Goal: Check status: Check status

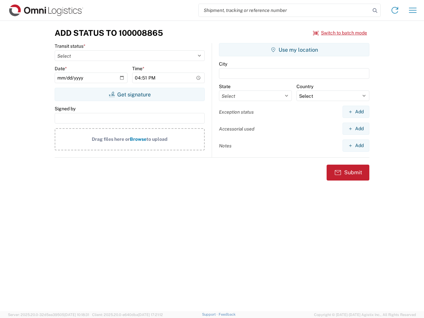
click at [284, 10] on input "search" at bounding box center [284, 10] width 171 height 13
click at [375, 11] on icon at bounding box center [374, 10] width 9 height 9
click at [394, 10] on icon at bounding box center [394, 10] width 11 height 11
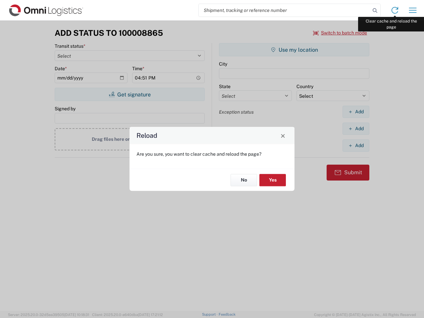
click at [412, 10] on div "Reload Are you sure, you want to clear cache and reload the page? No Yes" at bounding box center [212, 159] width 424 height 318
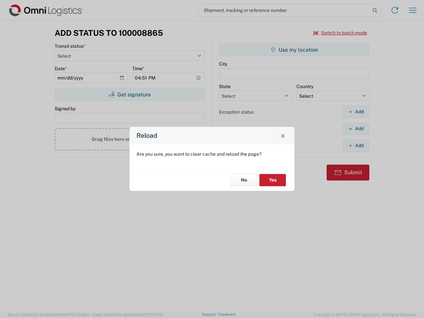
click at [340, 33] on div "Reload Are you sure, you want to clear cache and reload the page? No Yes" at bounding box center [212, 159] width 424 height 318
click at [129, 94] on div "Reload Are you sure, you want to clear cache and reload the page? No Yes" at bounding box center [212, 159] width 424 height 318
click at [294, 50] on div "Reload Are you sure, you want to clear cache and reload the page? No Yes" at bounding box center [212, 159] width 424 height 318
click at [355, 112] on div "Reload Are you sure, you want to clear cache and reload the page? No Yes" at bounding box center [212, 159] width 424 height 318
click at [355, 128] on div "Reload Are you sure, you want to clear cache and reload the page? No Yes" at bounding box center [212, 159] width 424 height 318
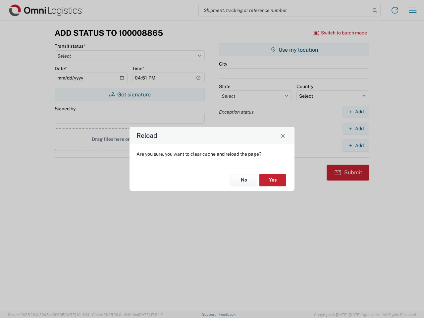
click at [355, 145] on div "Reload Are you sure, you want to clear cache and reload the page? No Yes" at bounding box center [212, 159] width 424 height 318
